Goal: Information Seeking & Learning: Learn about a topic

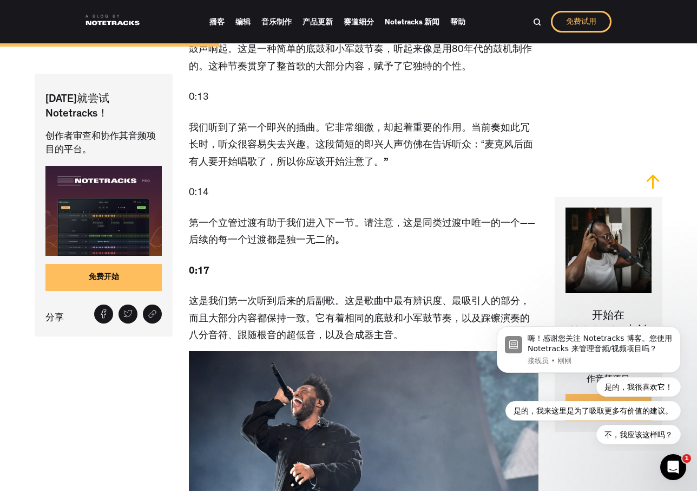
scroll to position [1798, 0]
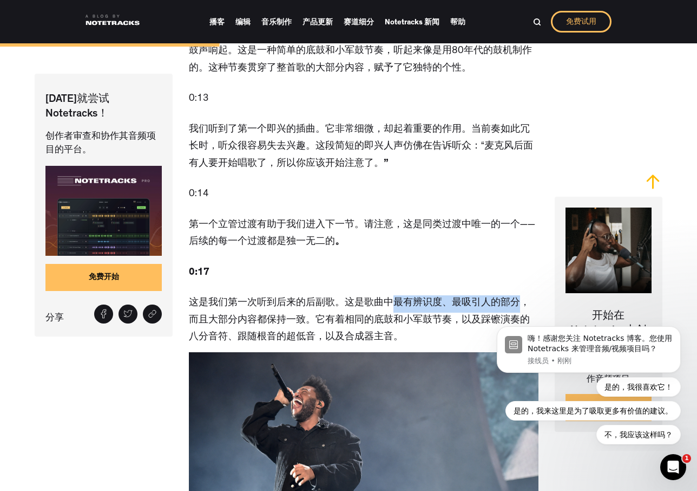
drag, startPoint x: 390, startPoint y: 289, endPoint x: 515, endPoint y: 289, distance: 125.6
click at [515, 298] on font "这是我们第一次听到后来的后副歌。这是歌曲中最有辨识度、最吸引人的部分，而且大部分内容都保持一致。它有着相同的底鼓和小军鼓节奏，以及踩镲演奏的八分音符、跟随根音…" at bounding box center [359, 320] width 341 height 44
copy font "最有辨识度、最吸引人的部分"
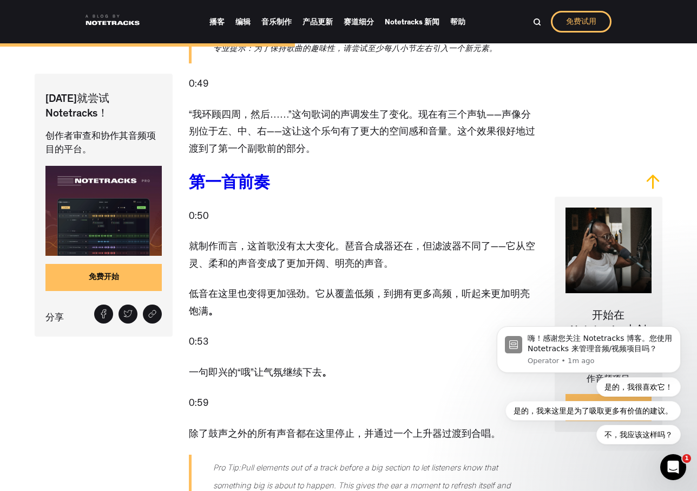
scroll to position [2642, 0]
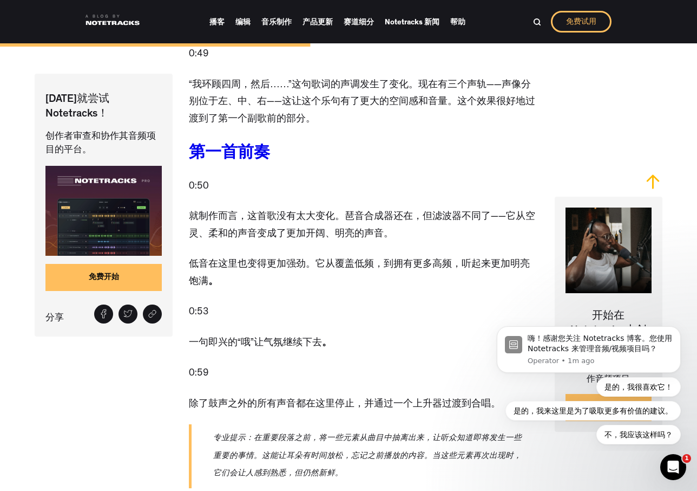
click at [343, 212] on font "就制作而言，这首歌没有太大变化。琶音合成器还在，但滤波器不同了——它从空灵、柔和的声音变成了更加开阔、明亮的声音。" at bounding box center [362, 225] width 347 height 27
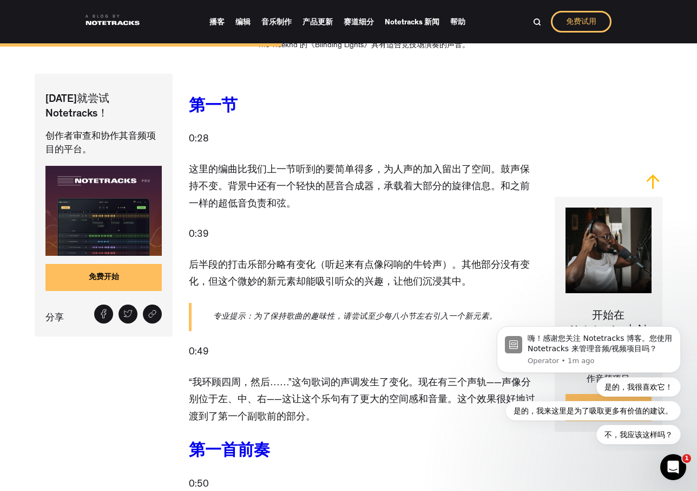
scroll to position [2343, 0]
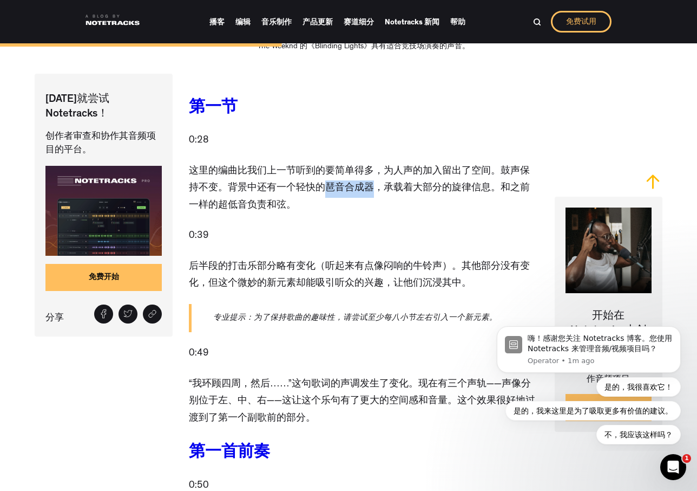
drag, startPoint x: 311, startPoint y: 178, endPoint x: 360, endPoint y: 180, distance: 48.8
click at [360, 180] on font "这里的编曲比我们上一节听到的要简单得多，为人声的加入留出了空间。鼓声保持不变。背景中还有一个轻快的琶音合成器，承载着大部分的旋律信息。和之前一样的超低音负责和…" at bounding box center [359, 189] width 341 height 44
copy font "琶音合成器"
click at [286, 174] on font "这里的编曲比我们上一节听到的要简单得多，为人声的加入留出了空间。鼓声保持不变。背景中还有一个轻快的琶音合成器，承载着大部分的旋律信息。和之前一样的超低音负责和…" at bounding box center [359, 189] width 341 height 44
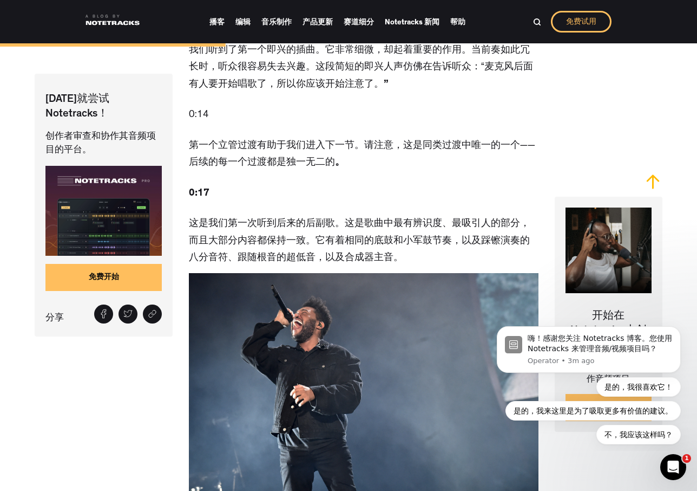
scroll to position [1891, 0]
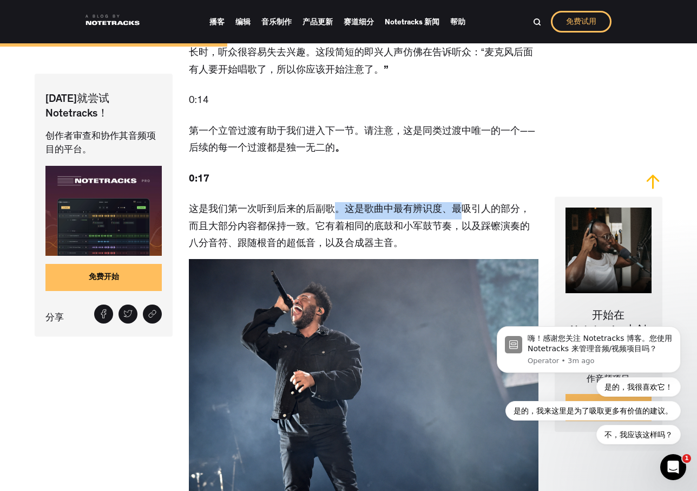
drag, startPoint x: 327, startPoint y: 200, endPoint x: 459, endPoint y: 203, distance: 132.1
click at [459, 205] on font "这是我们第一次听到后来的后副歌。这是歌曲中最有辨识度、最吸引人的部分，而且大部分内容都保持一致。它有着相同的底鼓和小军鼓节奏，以及踩镲演奏的八分音符、跟随根音…" at bounding box center [359, 227] width 341 height 44
drag, startPoint x: 319, startPoint y: 212, endPoint x: 414, endPoint y: 221, distance: 95.2
click at [414, 221] on p "这是我们第一次听到后来的后副歌。这是歌曲中最有辨识度、最吸引人的部分，而且大部分内容都保持一致。它有着相同的底鼓和小军鼓节奏，以及踩镲演奏的八分音符、跟随根音…" at bounding box center [364, 227] width 350 height 51
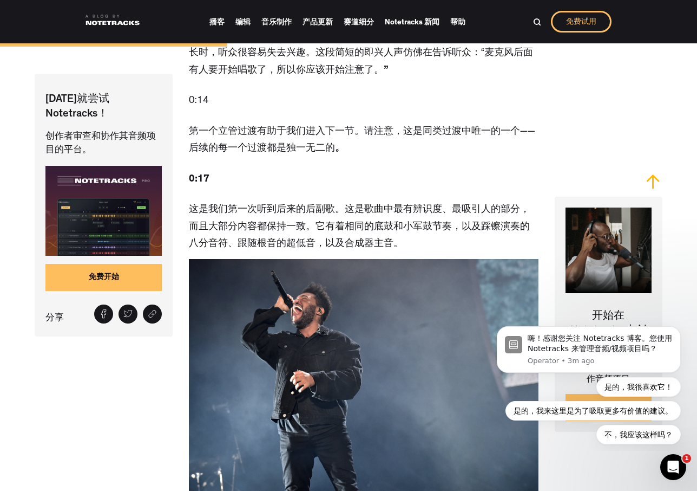
click at [414, 205] on font "这是我们第一次听到后来的后副歌。这是歌曲中最有辨识度、最吸引人的部分，而且大部分内容都保持一致。它有着相同的底鼓和小军鼓节奏，以及踩镲演奏的八分音符、跟随根音…" at bounding box center [359, 227] width 341 height 44
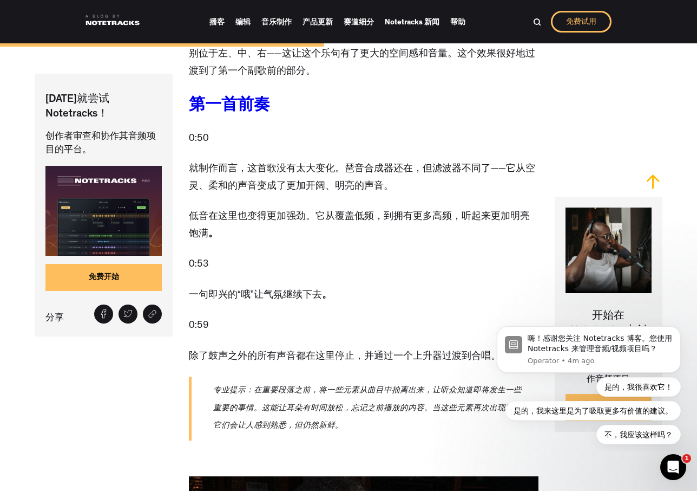
scroll to position [2704, 0]
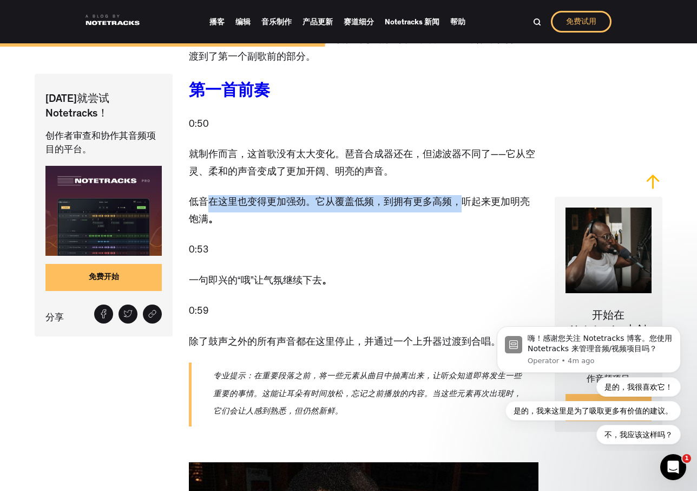
drag, startPoint x: 207, startPoint y: 193, endPoint x: 456, endPoint y: 187, distance: 248.6
click at [456, 195] on p "低音在这里也变得更加强劲。它从覆盖低频，到拥有更多高频，听起来更加明亮饱满 。" at bounding box center [364, 212] width 350 height 34
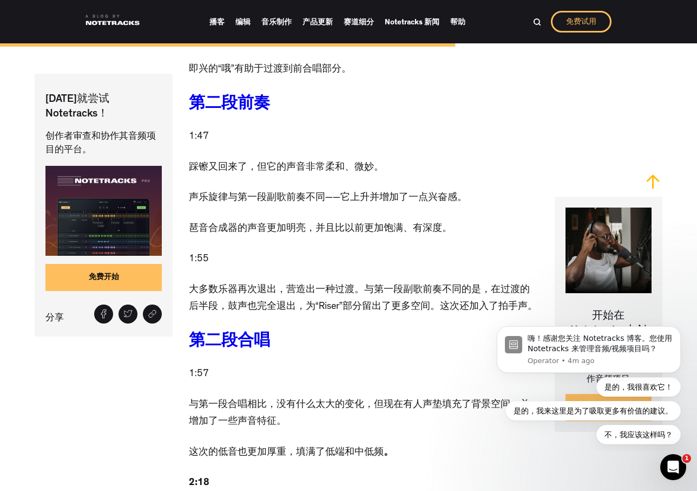
scroll to position [3941, 0]
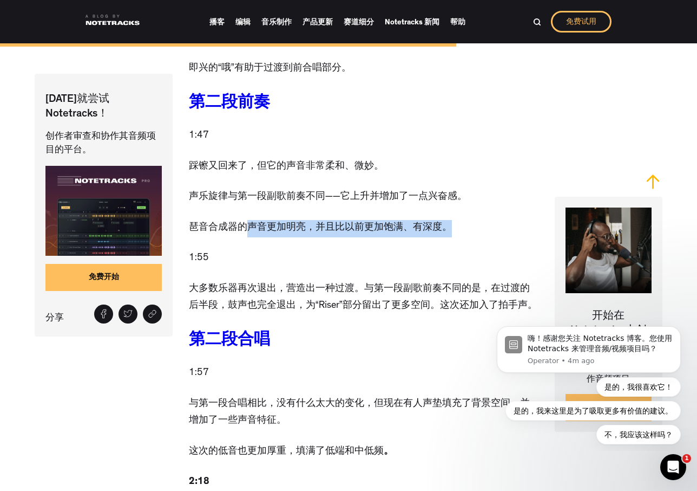
drag, startPoint x: 242, startPoint y: 223, endPoint x: 446, endPoint y: 226, distance: 204.2
click at [446, 226] on font "琶音合成器的声音更加明亮，并且比以前更加饱满、有深度。" at bounding box center [320, 228] width 263 height 10
copy font "声音更加明亮，并且比以前更加饱满、有深度。"
click at [410, 198] on font "声乐旋律与第一段副歌前奏不同——它上升并增加了一点兴奋感。" at bounding box center [328, 197] width 278 height 10
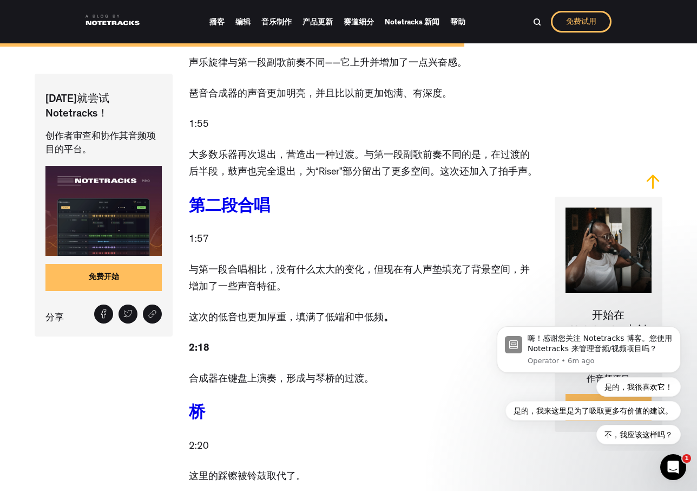
scroll to position [4085, 0]
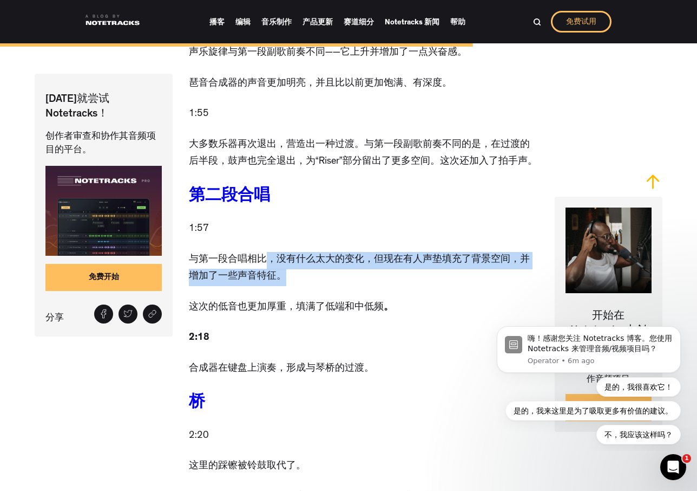
drag, startPoint x: 262, startPoint y: 259, endPoint x: 271, endPoint y: 265, distance: 10.5
click at [271, 265] on p "与第一段合唱相比，没有什么太大的变化，但现在有人声垫填充了背景空间，并增加了一些声音特征。" at bounding box center [364, 269] width 350 height 34
click at [269, 259] on font "与第一段合唱相比，没有什么太大的变化，但现在有人声垫填充了背景空间，并增加了一些声音特征。" at bounding box center [359, 268] width 341 height 27
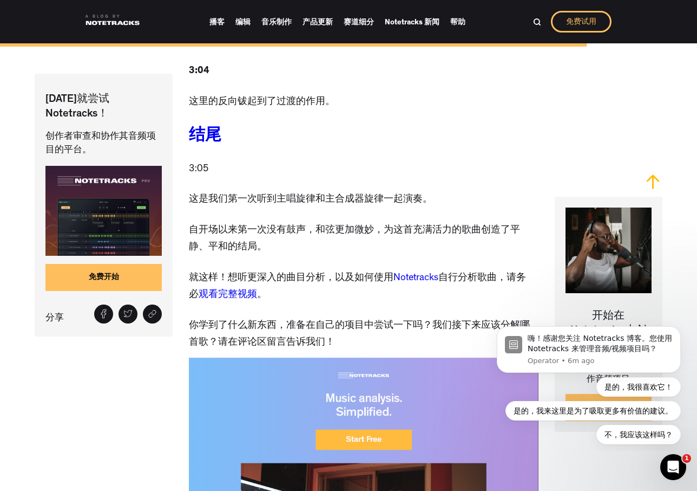
scroll to position [5289, 0]
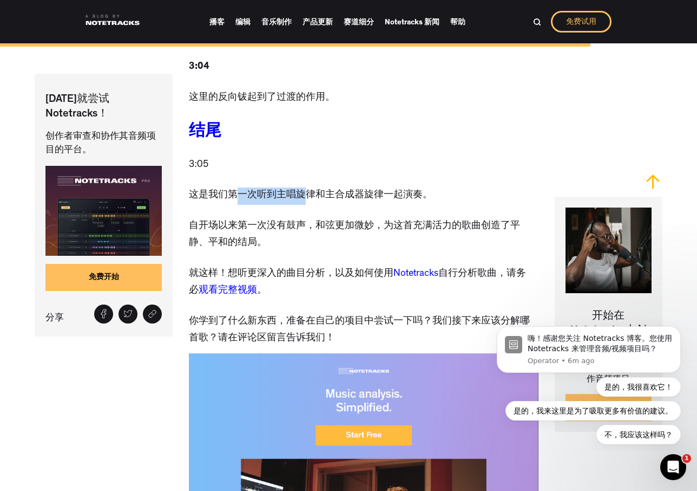
drag, startPoint x: 230, startPoint y: 187, endPoint x: 306, endPoint y: 188, distance: 76.4
click at [306, 191] on font "这是我们第一次听到主唱旋律和主合成器旋律一起演奏。" at bounding box center [311, 196] width 244 height 10
click at [313, 191] on font "这是我们第一次听到主唱旋律和主合成器旋律一起演奏。" at bounding box center [311, 196] width 244 height 10
drag, startPoint x: 325, startPoint y: 186, endPoint x: 424, endPoint y: 188, distance: 99.1
click at [424, 191] on font "这是我们第一次听到主唱旋律和主合成器旋律一起演奏。" at bounding box center [311, 196] width 244 height 10
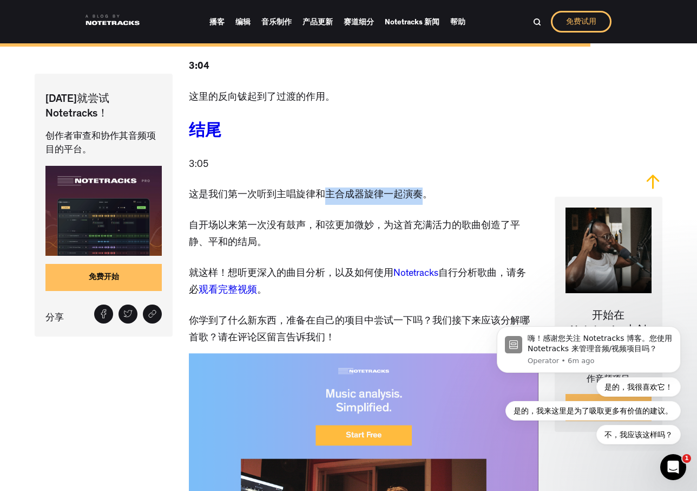
click at [416, 191] on font "这是我们第一次听到主唱旋律和主合成器旋律一起演奏。" at bounding box center [311, 196] width 244 height 10
drag, startPoint x: 211, startPoint y: 214, endPoint x: 299, endPoint y: 218, distance: 87.8
click at [299, 221] on font "自开场以来第一次没有鼓声，和弦更加微妙，为这首充满活力的歌曲创造了平静、平和的结局。" at bounding box center [354, 234] width 331 height 27
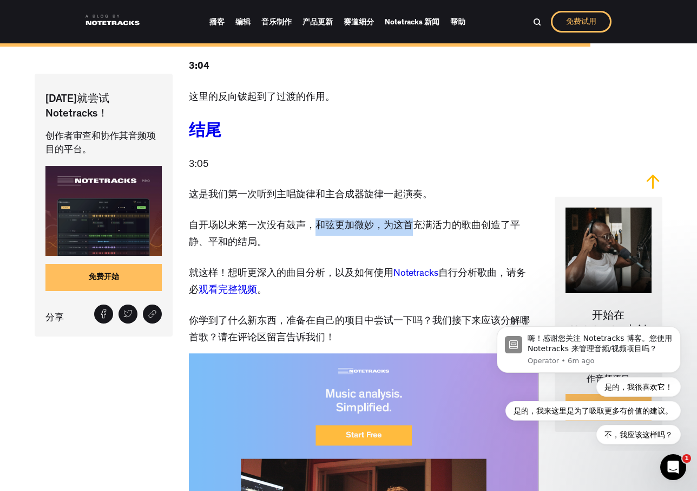
drag, startPoint x: 317, startPoint y: 214, endPoint x: 410, endPoint y: 221, distance: 93.4
click at [410, 221] on p "自开场以来第一次没有鼓声，和弦更加微妙，为这首充满活力的歌曲创造了平静、平和的结局。" at bounding box center [364, 235] width 350 height 34
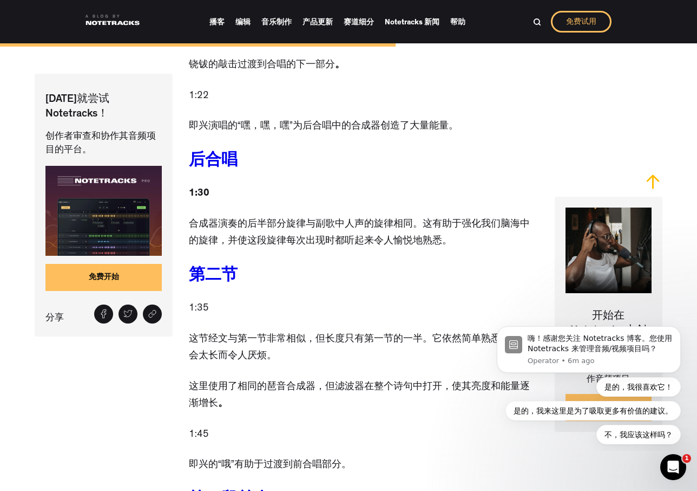
scroll to position [3543, 0]
